Goal: Find specific page/section: Find specific page/section

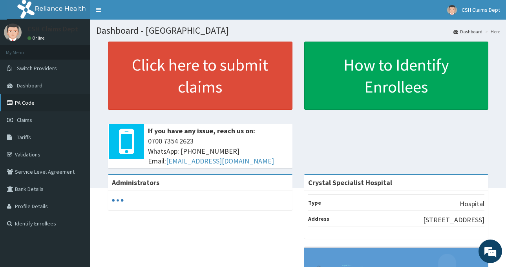
click at [41, 107] on link "PA Code" at bounding box center [45, 102] width 90 height 17
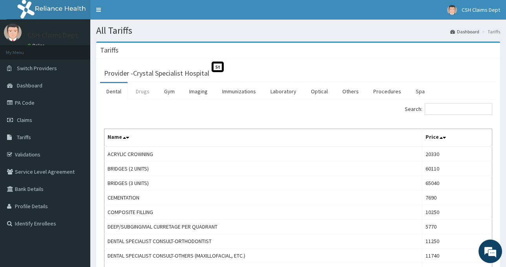
click at [143, 93] on link "Drugs" at bounding box center [143, 91] width 26 height 16
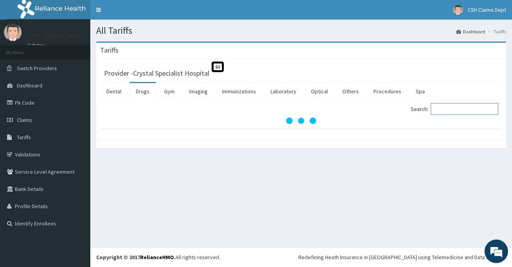
click at [446, 109] on input "Search:" at bounding box center [465, 109] width 68 height 12
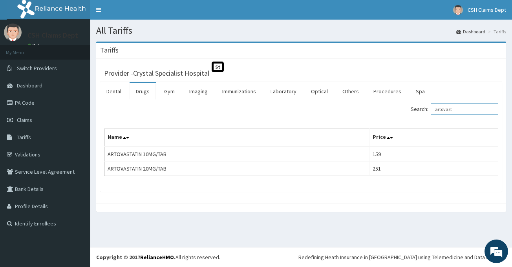
type input "artovast"
click at [35, 96] on link "PA Code" at bounding box center [45, 102] width 90 height 17
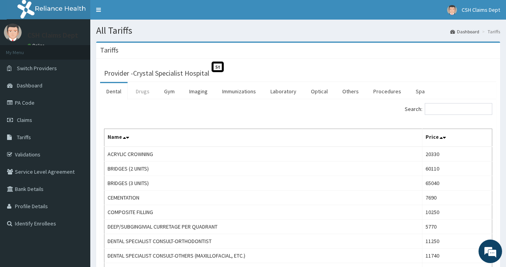
click at [144, 92] on link "Drugs" at bounding box center [143, 91] width 26 height 16
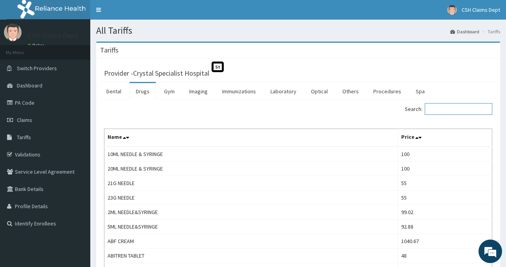
click at [453, 110] on input "Search:" at bounding box center [459, 109] width 68 height 12
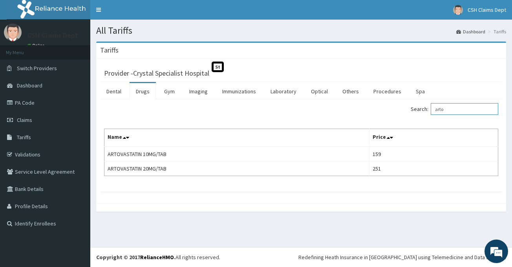
type input "arto"
click at [38, 104] on link "PA Code" at bounding box center [45, 102] width 90 height 17
